Goal: Transaction & Acquisition: Purchase product/service

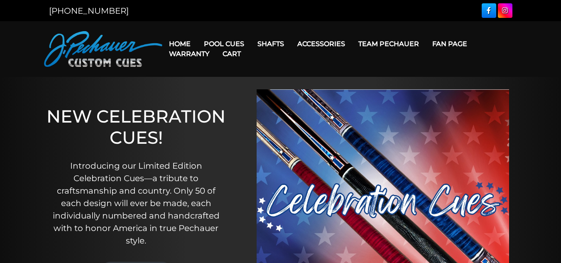
click at [256, 120] on link "People’s Choice Cues" at bounding box center [258, 114] width 121 height 12
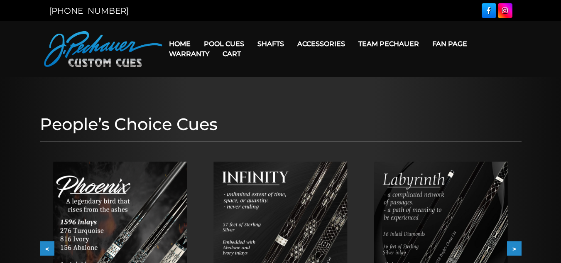
click at [243, 56] on link "Celebration Cue" at bounding box center [258, 56] width 121 height 12
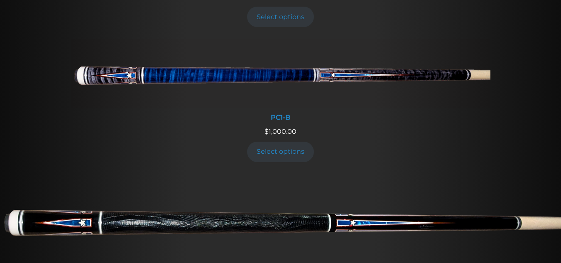
scroll to position [461, 0]
